Goal: Task Accomplishment & Management: Manage account settings

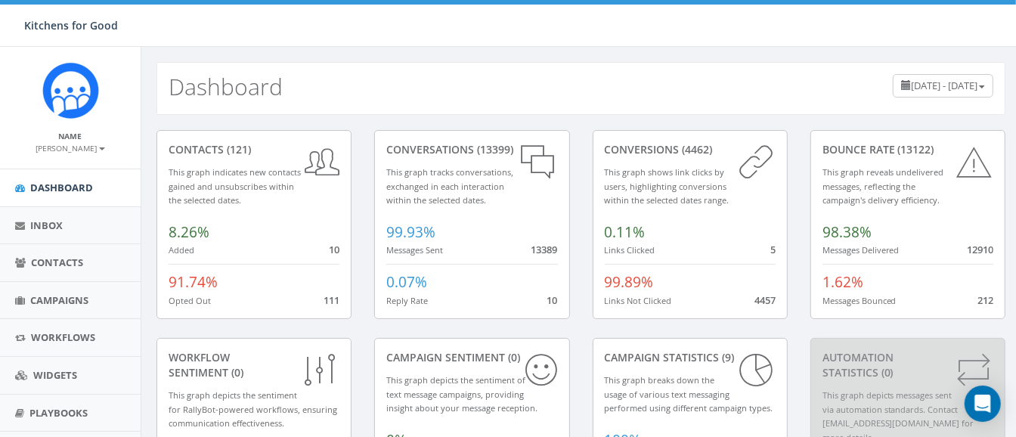
scroll to position [110, 0]
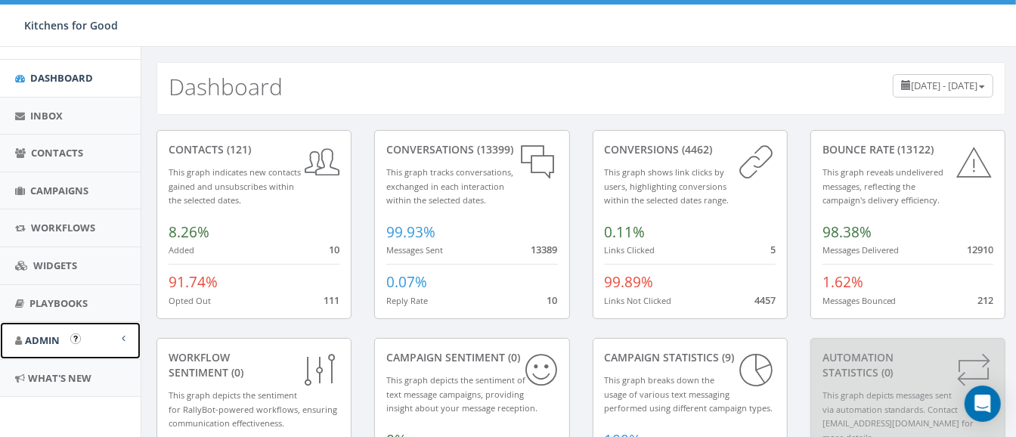
click at [39, 340] on span "Admin" at bounding box center [42, 340] width 35 height 14
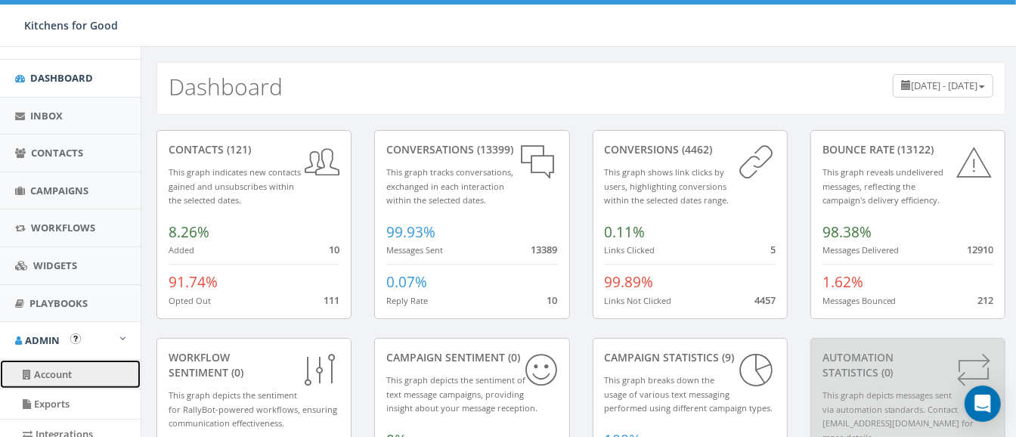
click at [54, 372] on link "Account" at bounding box center [70, 374] width 141 height 29
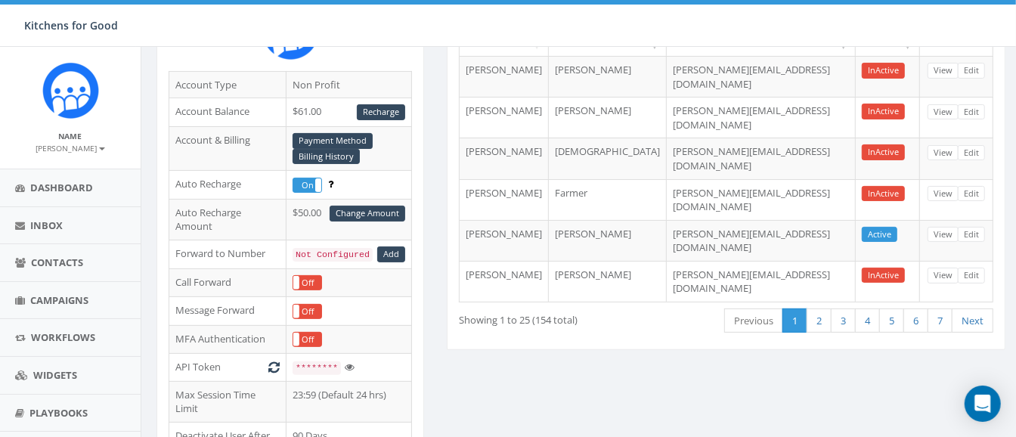
scroll to position [168, 0]
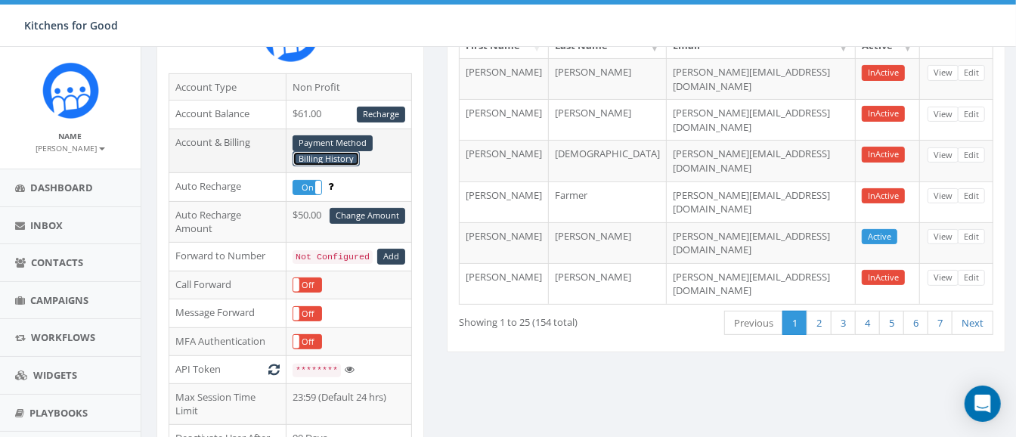
click at [333, 155] on link "Billing History" at bounding box center [326, 159] width 67 height 16
